Goal: Complete application form: Complete application form

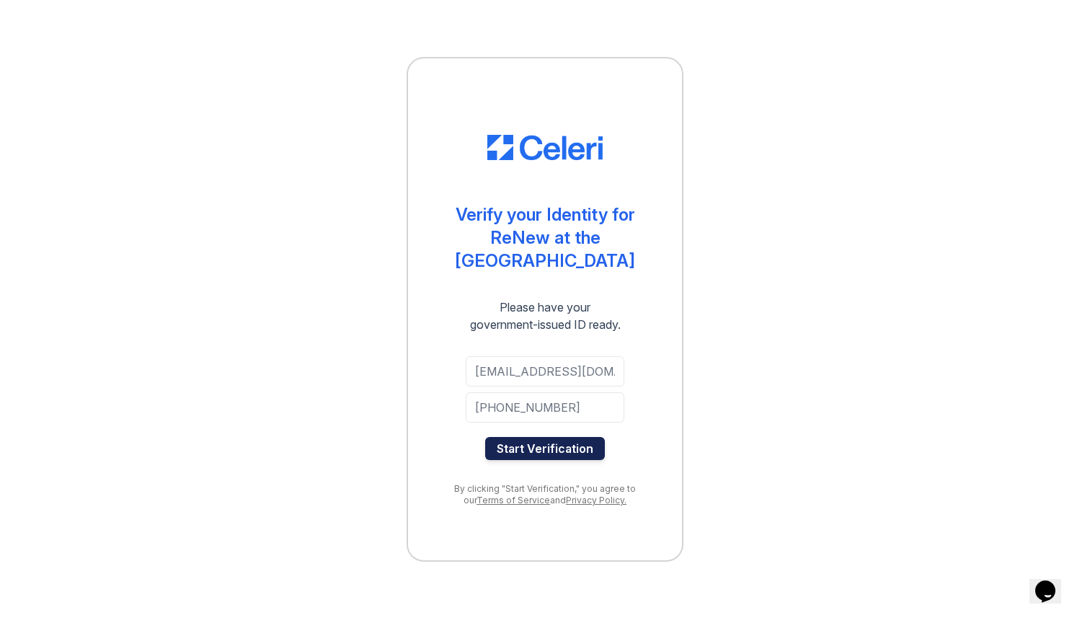
click at [500, 437] on button "Start Verification" at bounding box center [545, 448] width 120 height 23
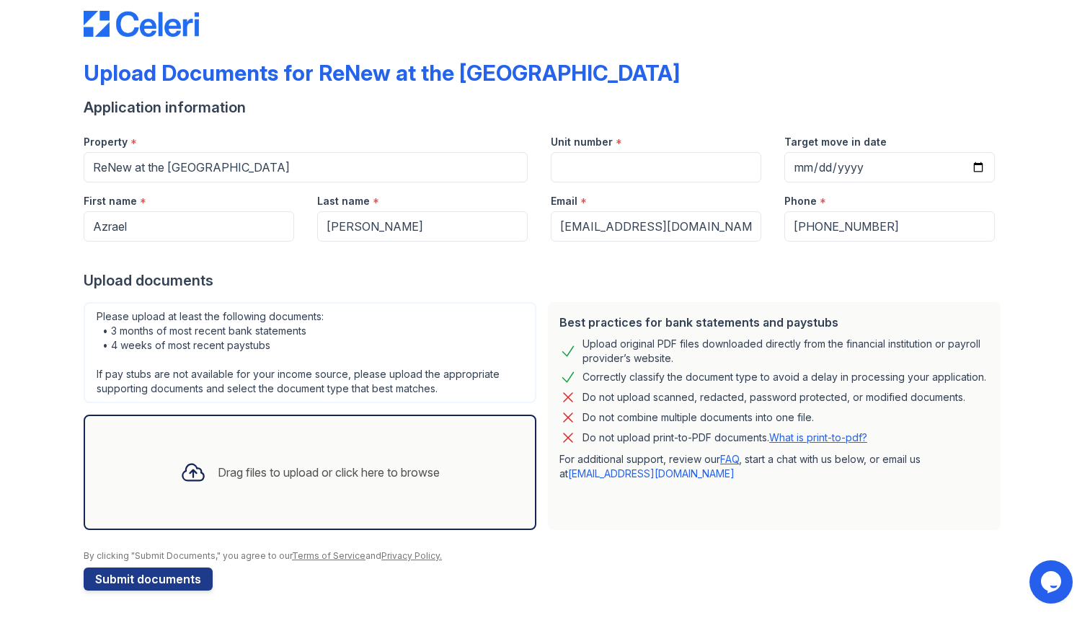
scroll to position [25, 0]
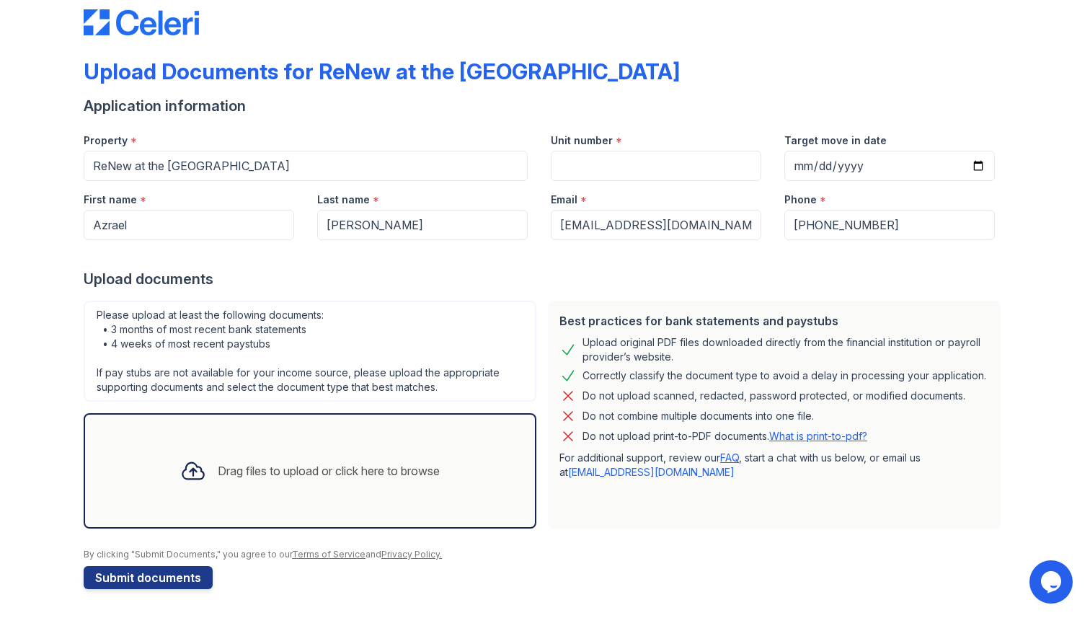
click at [277, 484] on div "Drag files to upload or click here to browse" at bounding box center [310, 470] width 283 height 49
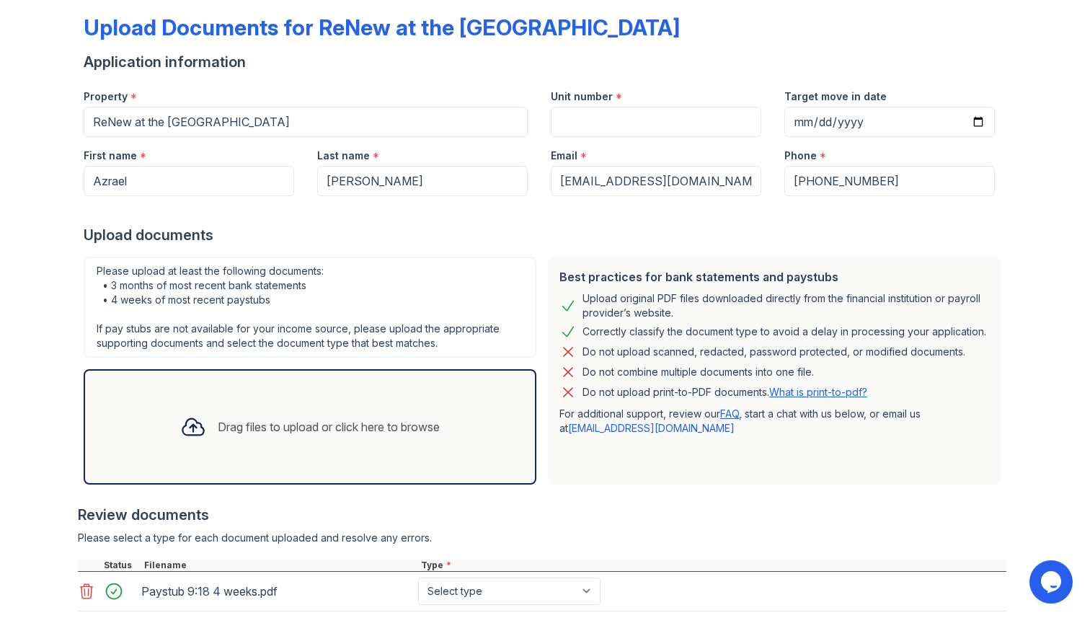
scroll to position [57, 0]
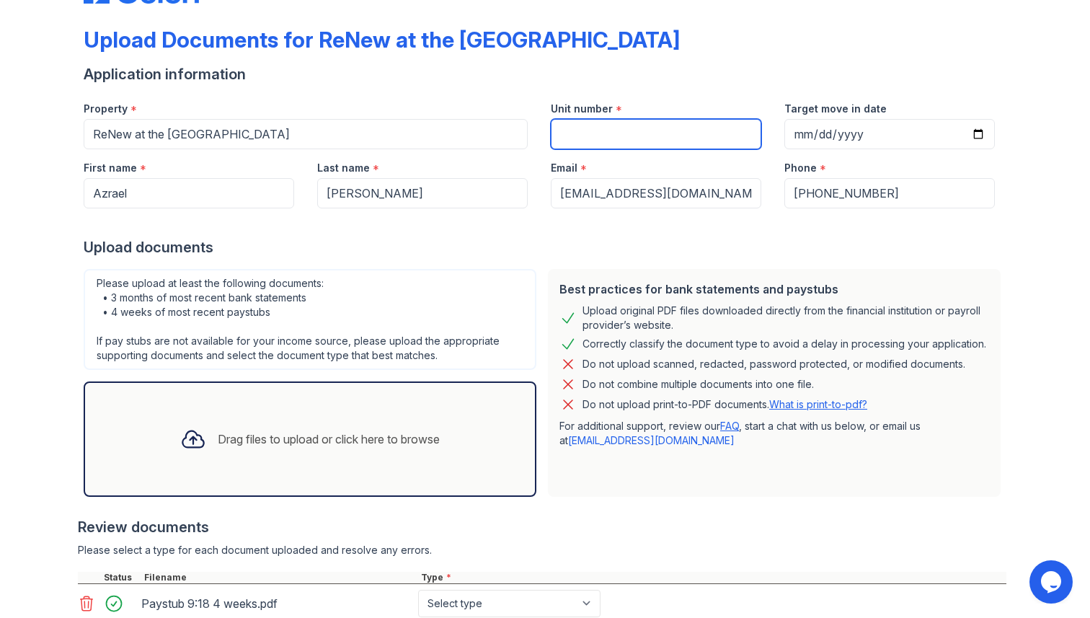
click at [628, 148] on input "Unit number" at bounding box center [656, 134] width 210 height 30
click at [631, 138] on input "Unit number" at bounding box center [656, 134] width 210 height 30
click at [585, 136] on input "Unit number" at bounding box center [656, 134] width 210 height 30
type input "8577"
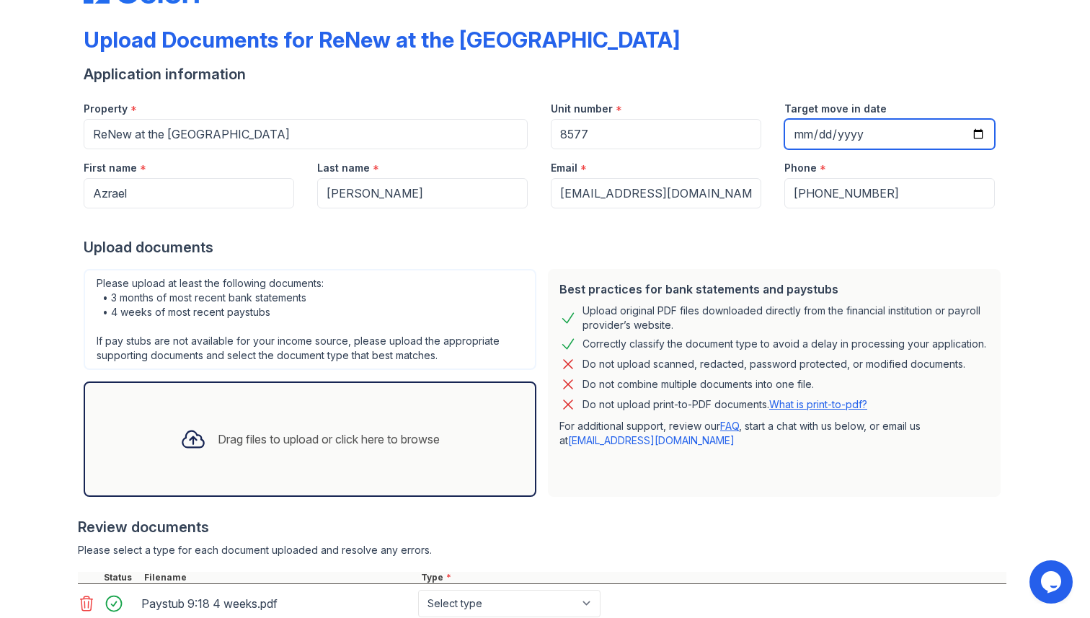
click at [980, 129] on input "Target move in date" at bounding box center [889, 134] width 210 height 30
type input "2025-09-29"
click at [641, 151] on div "Email *" at bounding box center [656, 163] width 210 height 29
click at [982, 138] on input "2025-09-29" at bounding box center [889, 134] width 210 height 30
click at [716, 167] on div "Email *" at bounding box center [656, 163] width 210 height 29
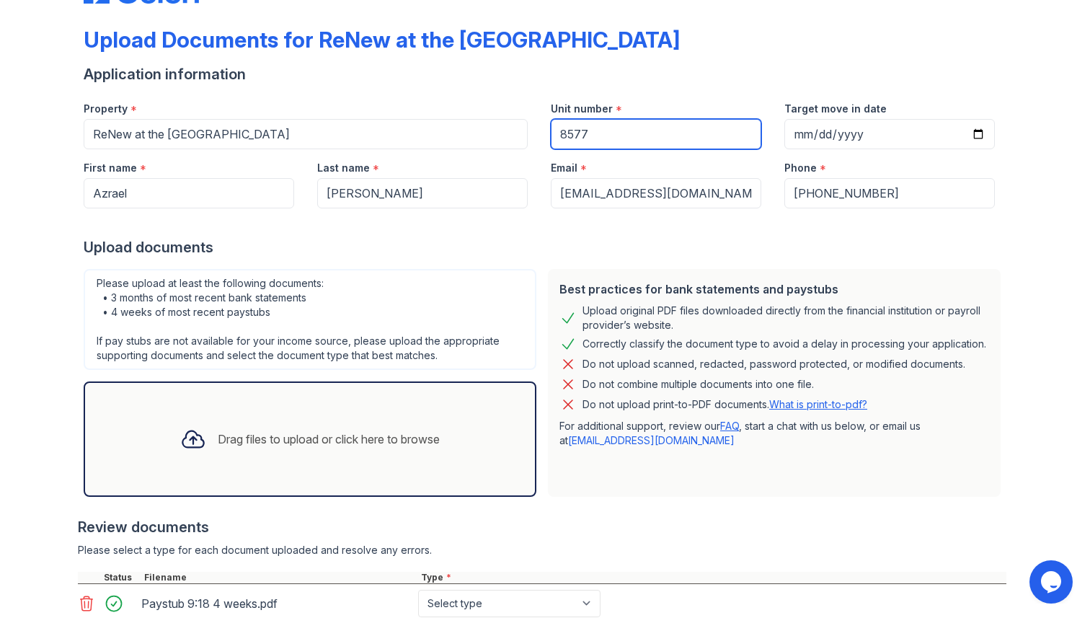
click at [621, 122] on input "8577" at bounding box center [656, 134] width 210 height 30
paste input "65"
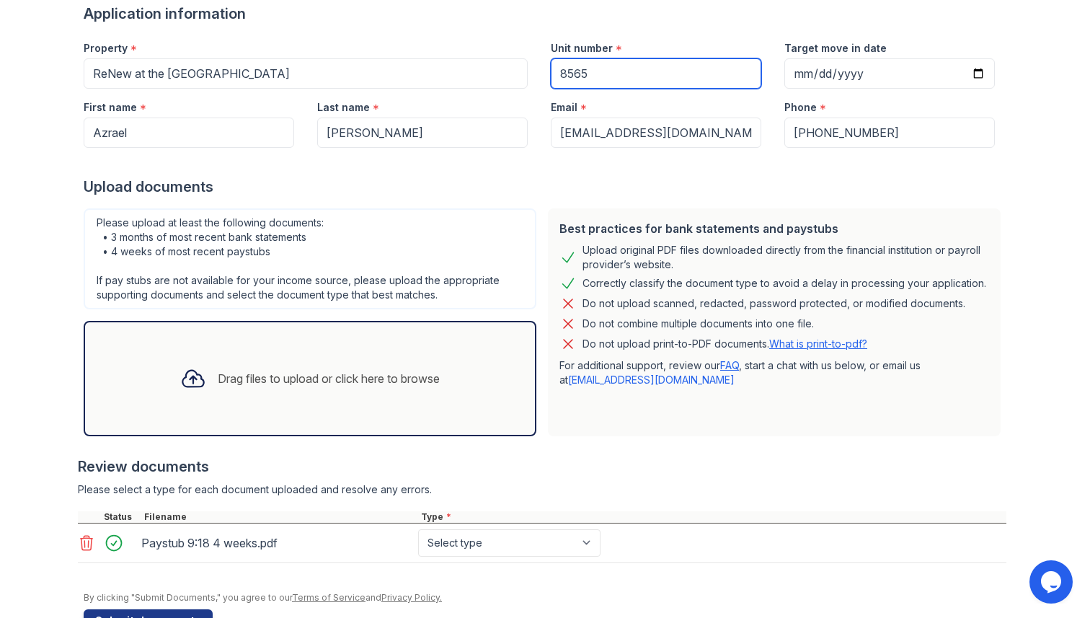
scroll to position [161, 0]
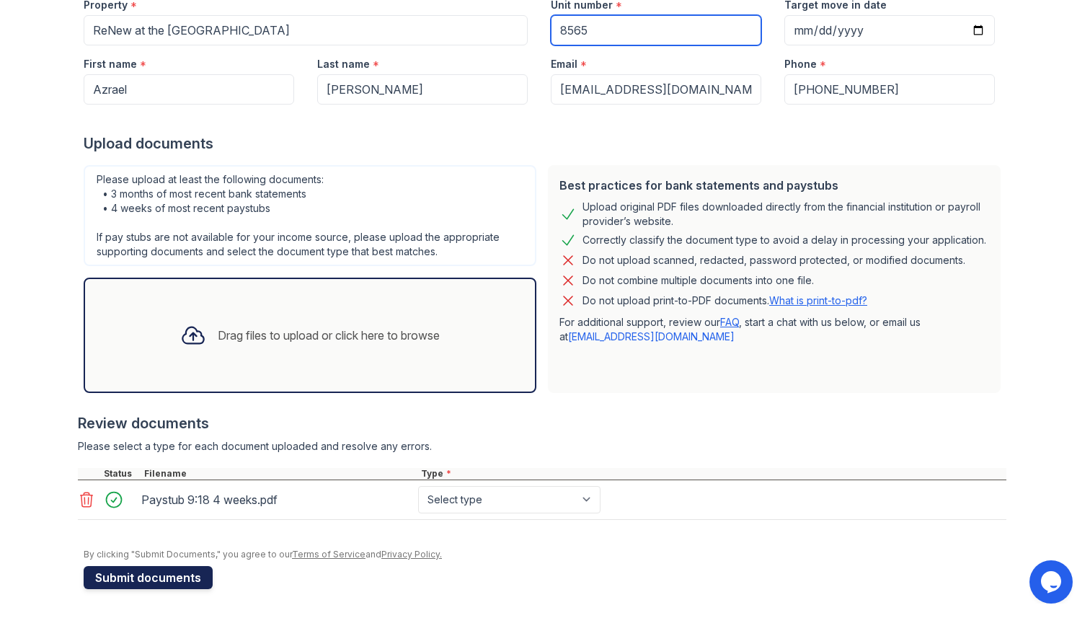
type input "8565"
click at [175, 572] on button "Submit documents" at bounding box center [148, 577] width 129 height 23
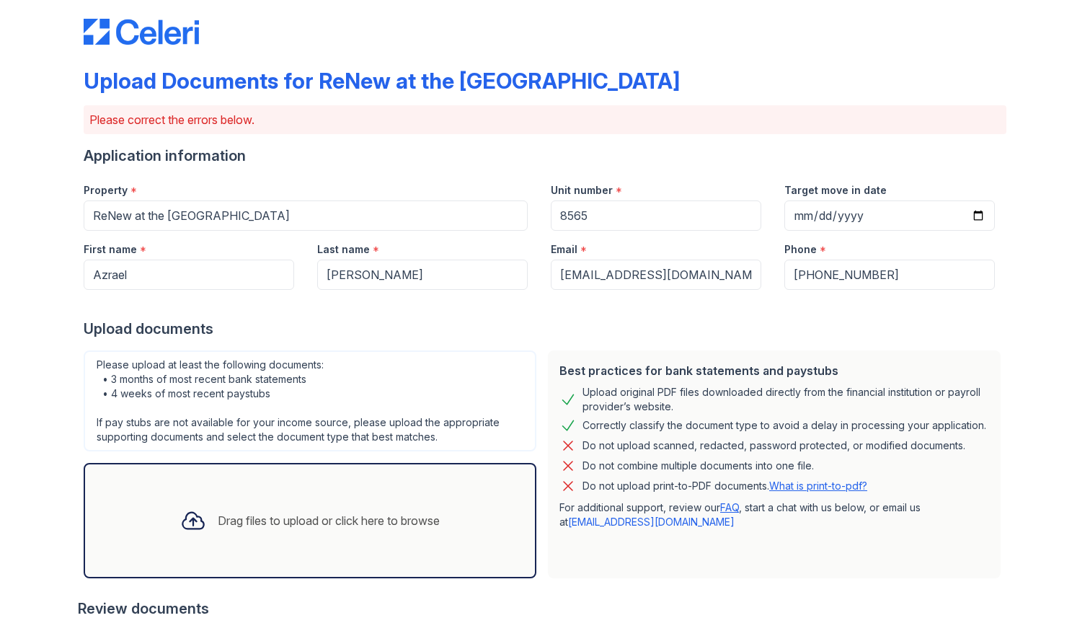
scroll to position [247, 0]
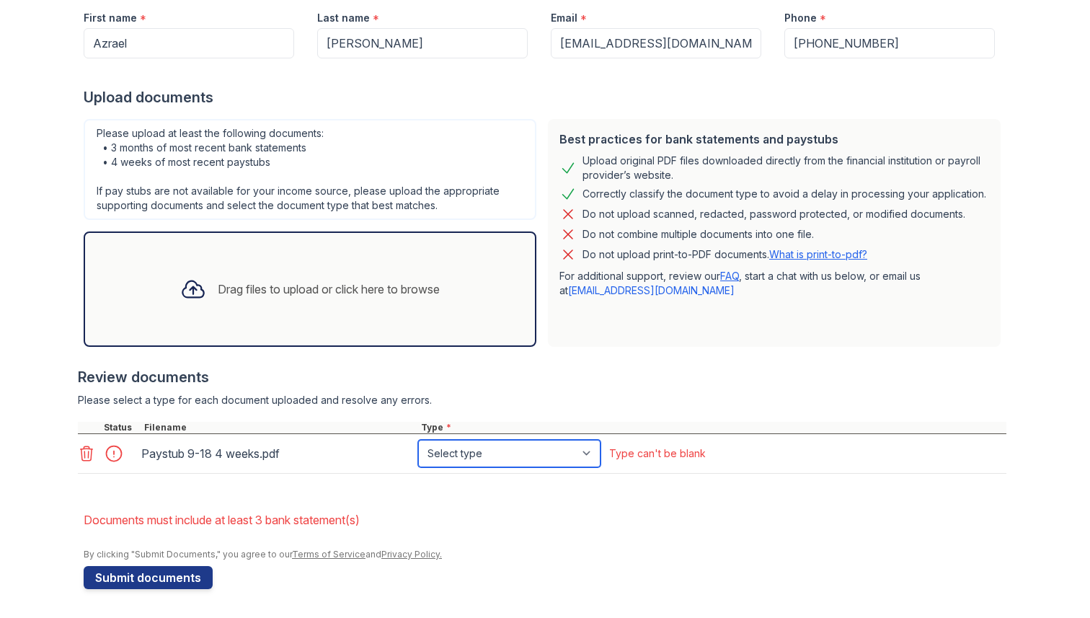
click at [454, 452] on select "Select type Paystub Bank Statement Offer Letter Tax Documents Benefit Award Let…" at bounding box center [509, 453] width 182 height 27
select select "paystub"
click at [418, 440] on select "Select type Paystub Bank Statement Offer Letter Tax Documents Benefit Award Let…" at bounding box center [509, 453] width 182 height 27
click at [470, 450] on select "Select type Paystub Bank Statement Offer Letter Tax Documents Benefit Award Let…" at bounding box center [509, 453] width 182 height 27
click at [146, 580] on button "Submit documents" at bounding box center [148, 577] width 129 height 23
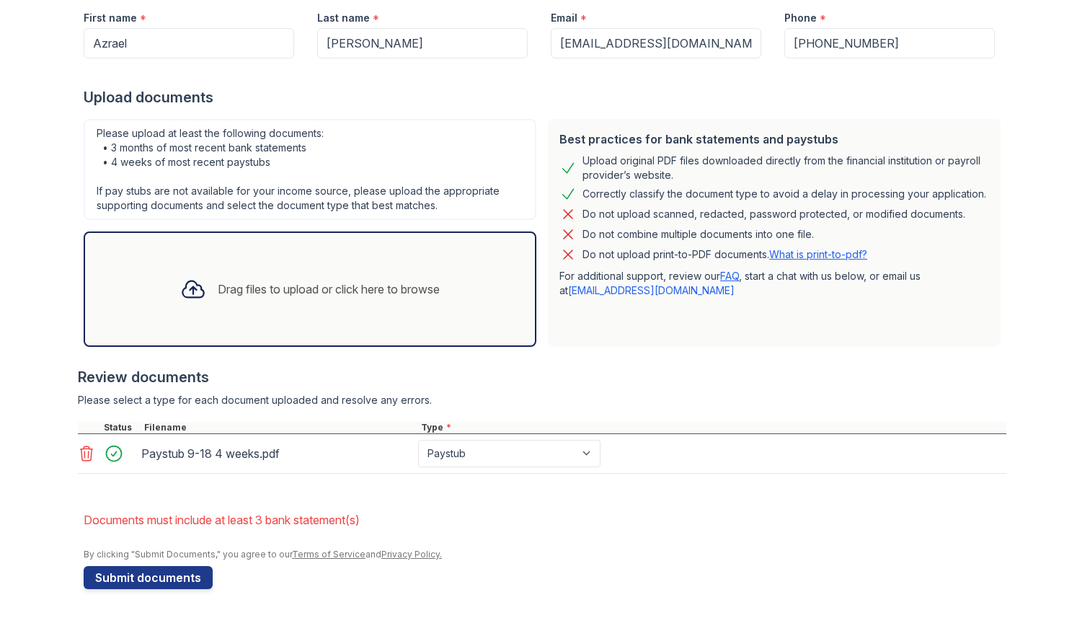
click at [316, 296] on div "Drag files to upload or click here to browse" at bounding box center [329, 288] width 222 height 17
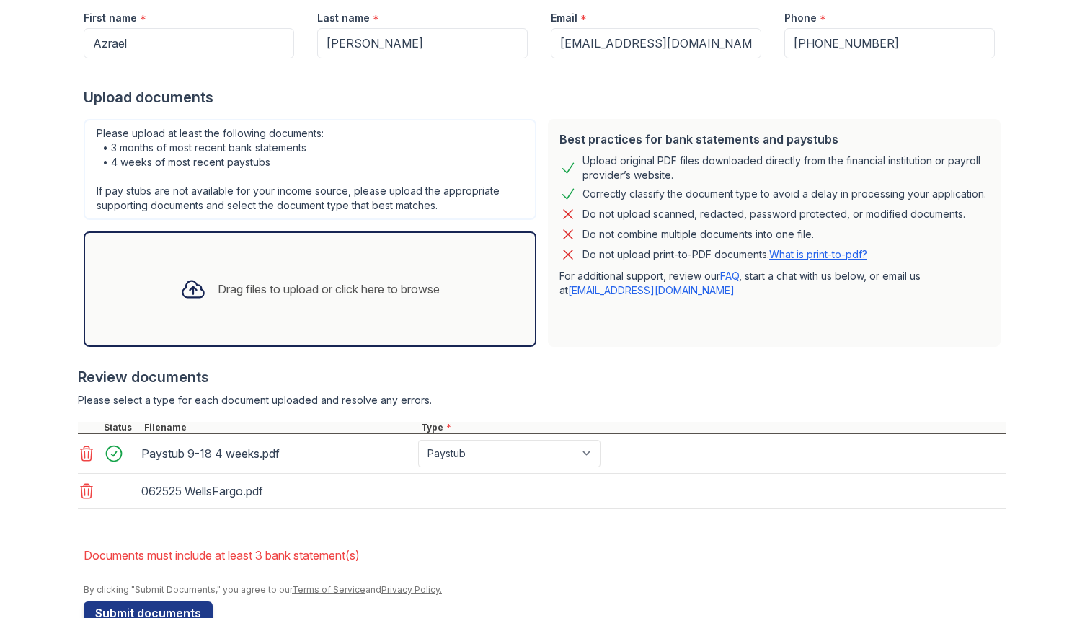
click at [456, 301] on div "Drag files to upload or click here to browse" at bounding box center [310, 288] width 453 height 115
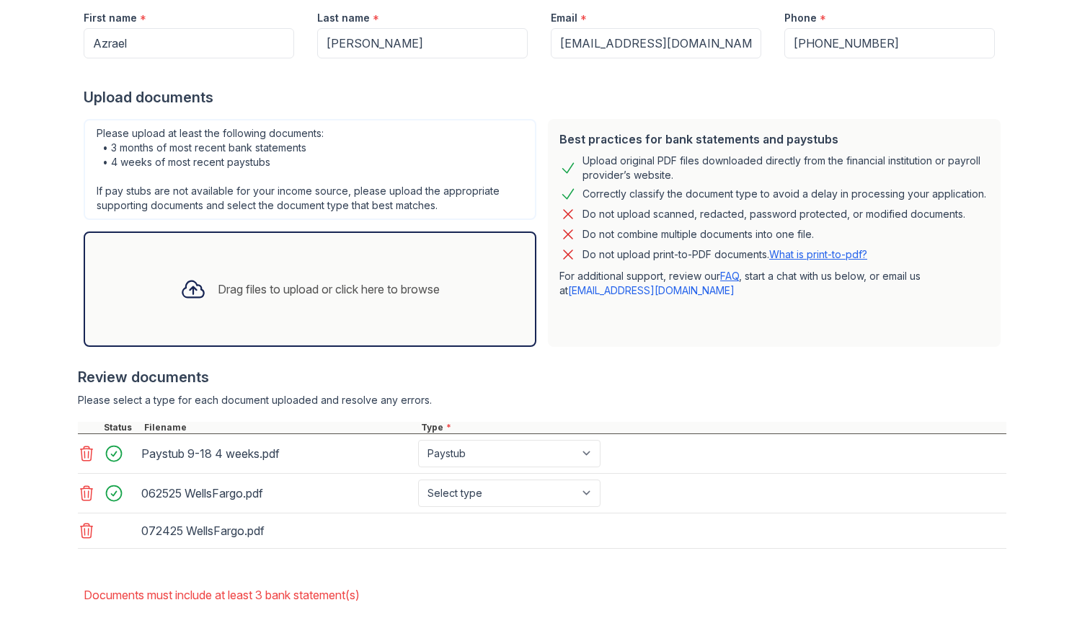
click at [392, 293] on div "Drag files to upload or click here to browse" at bounding box center [329, 288] width 222 height 17
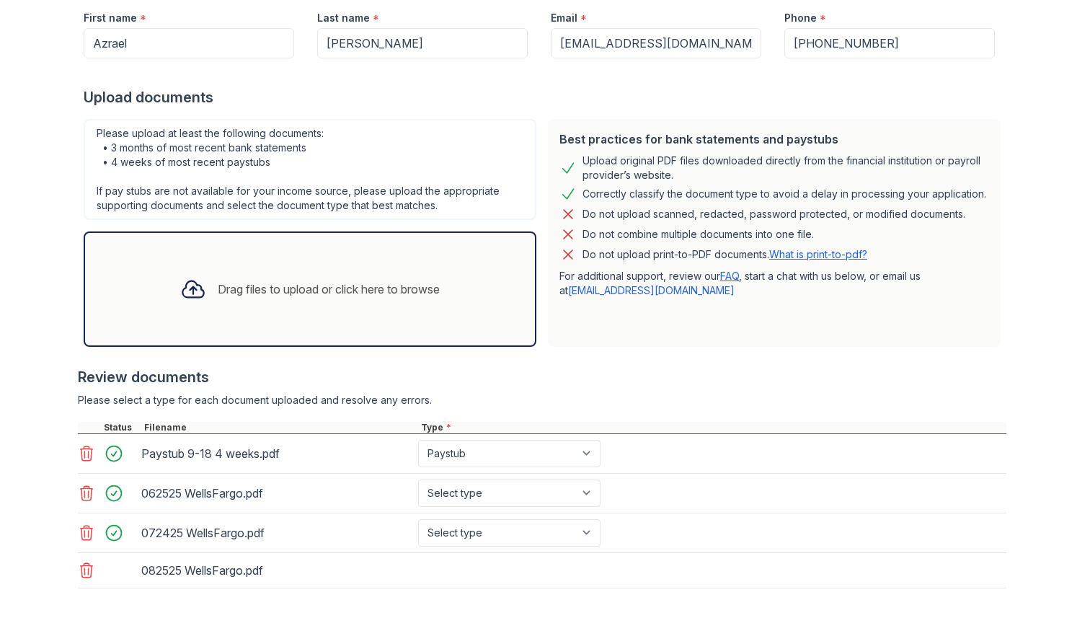
click at [461, 308] on div "Drag files to upload or click here to browse" at bounding box center [310, 288] width 453 height 115
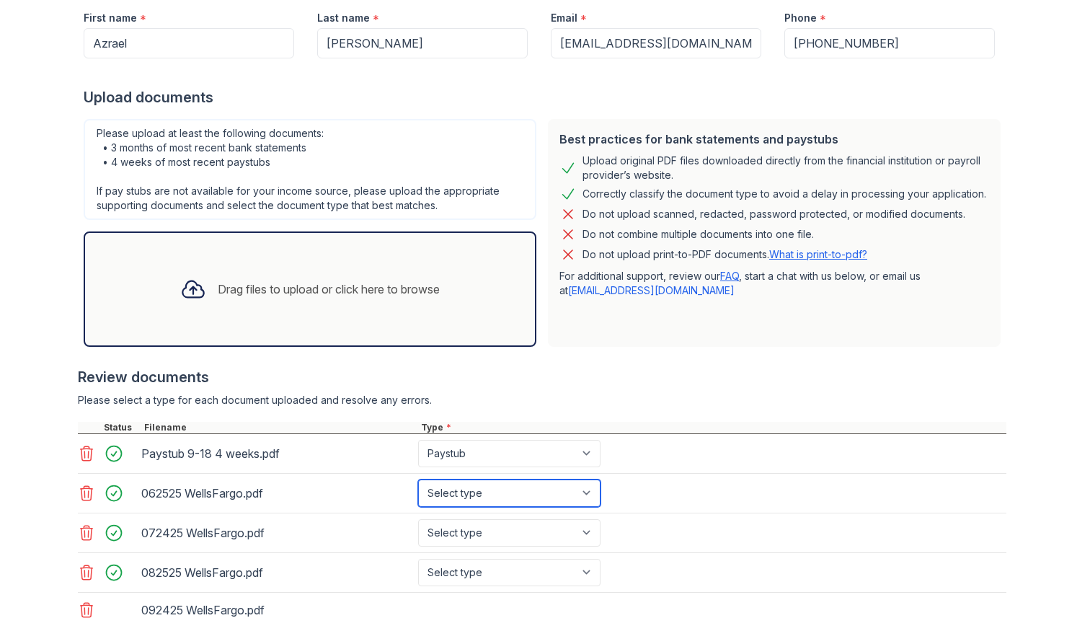
click at [524, 494] on select "Select type Paystub Bank Statement Offer Letter Tax Documents Benefit Award Let…" at bounding box center [509, 492] width 182 height 27
select select "bank_statement"
click at [418, 479] on select "Select type Paystub Bank Statement Offer Letter Tax Documents Benefit Award Let…" at bounding box center [509, 492] width 182 height 27
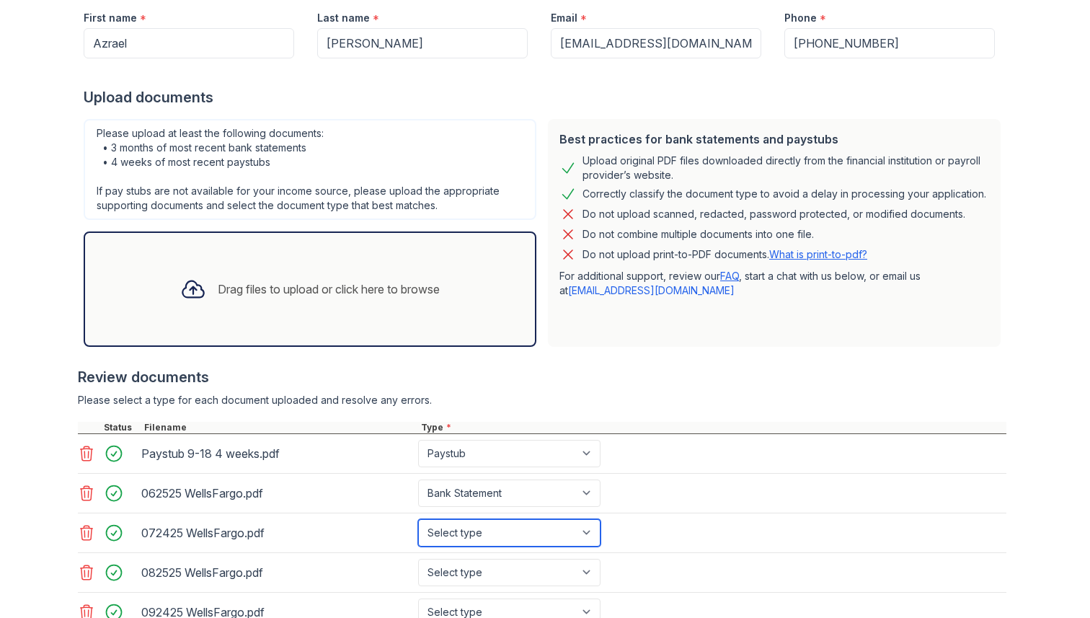
click at [506, 528] on select "Select type Paystub Bank Statement Offer Letter Tax Documents Benefit Award Let…" at bounding box center [509, 532] width 182 height 27
select select "bank_statement"
click at [418, 519] on select "Select type Paystub Bank Statement Offer Letter Tax Documents Benefit Award Let…" at bounding box center [509, 532] width 182 height 27
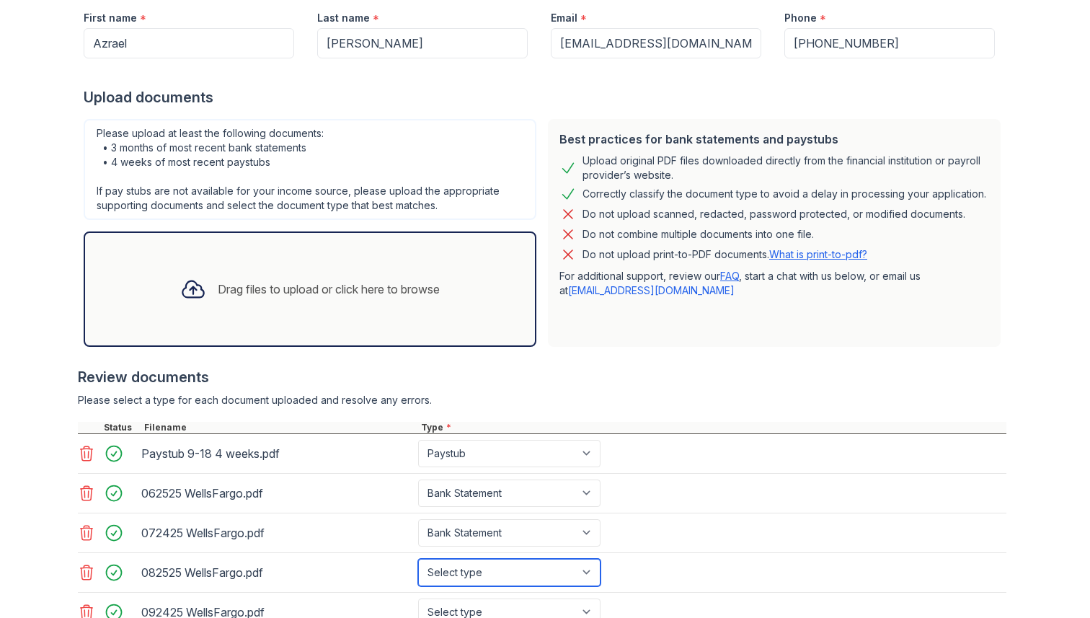
click at [502, 566] on select "Select type Paystub Bank Statement Offer Letter Tax Documents Benefit Award Let…" at bounding box center [509, 572] width 182 height 27
select select "bank_statement"
click at [418, 559] on select "Select type Paystub Bank Statement Offer Letter Tax Documents Benefit Award Let…" at bounding box center [509, 572] width 182 height 27
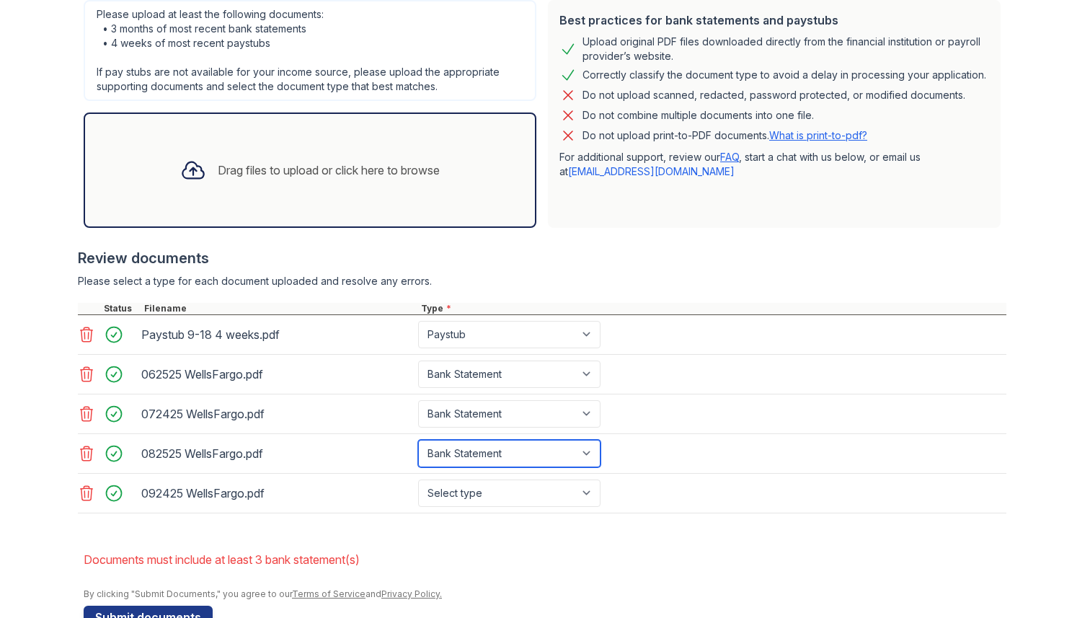
scroll to position [381, 0]
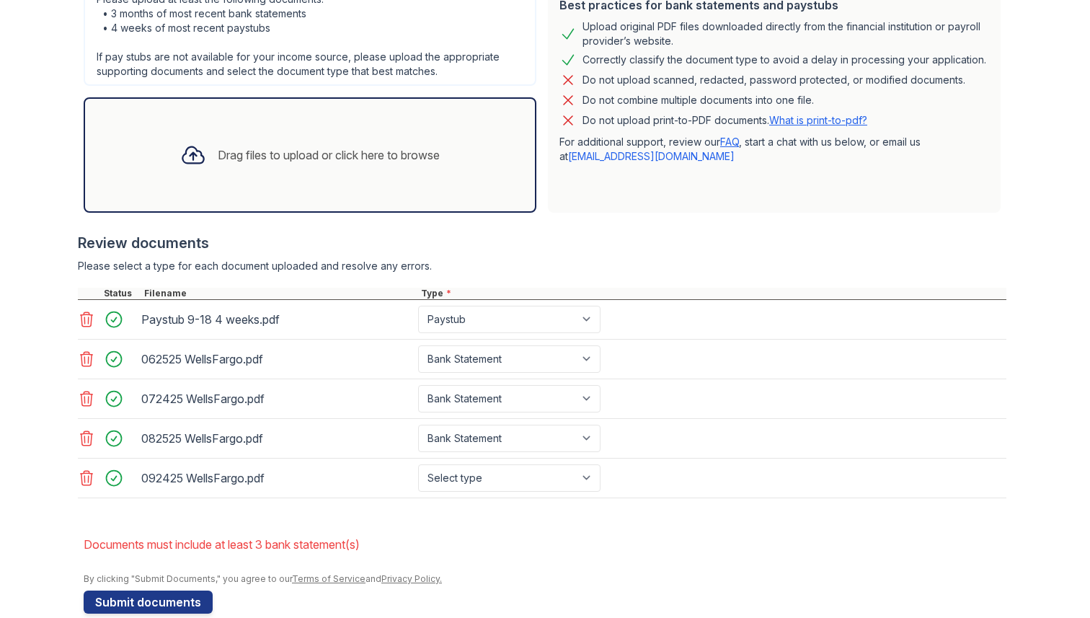
click at [568, 461] on div "092425 WellsFargo.pdf Select type Paystub Bank Statement Offer Letter Tax Docum…" at bounding box center [542, 478] width 928 height 40
click at [569, 466] on select "Select type Paystub Bank Statement Offer Letter Tax Documents Benefit Award Let…" at bounding box center [509, 477] width 182 height 27
select select "bank_statement"
click at [418, 464] on select "Select type Paystub Bank Statement Offer Letter Tax Documents Benefit Award Let…" at bounding box center [509, 477] width 182 height 27
click at [192, 603] on button "Submit documents" at bounding box center [148, 601] width 129 height 23
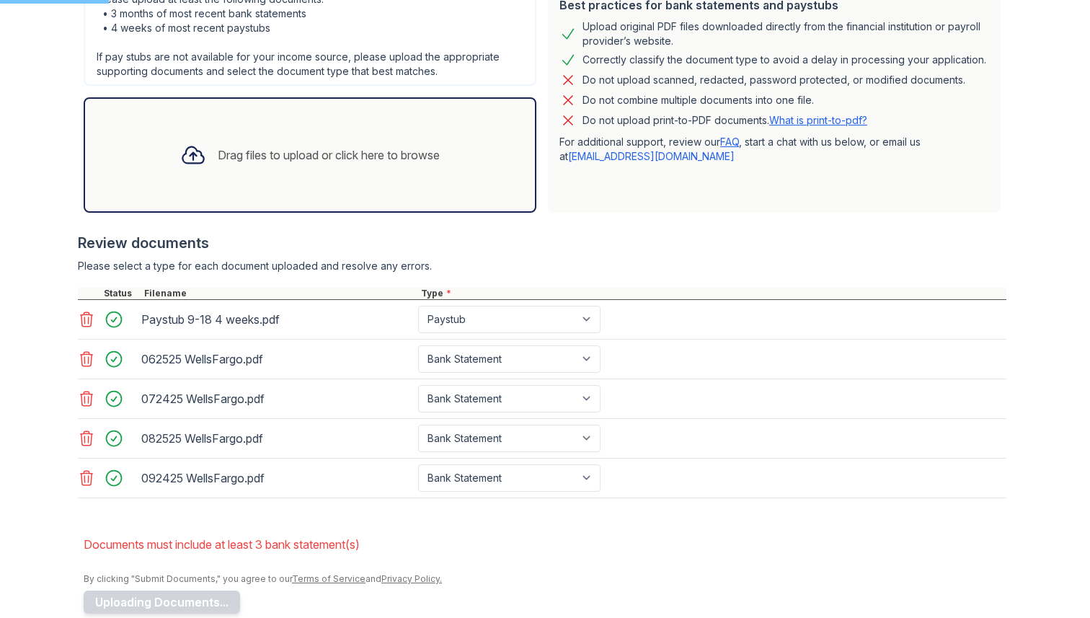
scroll to position [406, 0]
